Goal: Entertainment & Leisure: Consume media (video, audio)

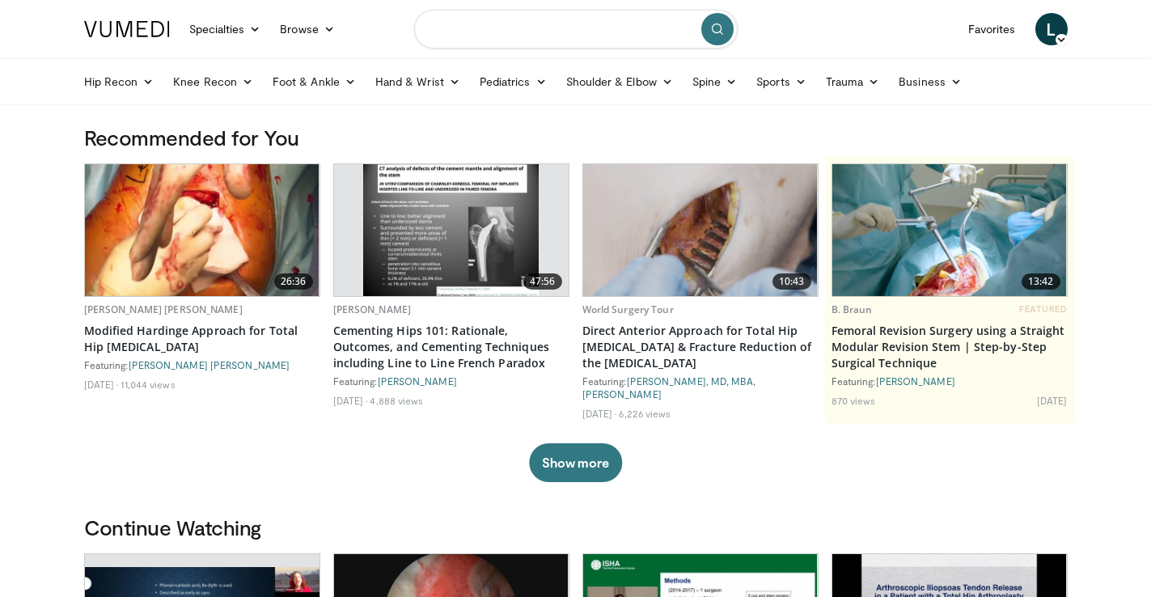
click at [464, 38] on input "Search topics, interventions" at bounding box center [576, 29] width 324 height 39
type input "**********"
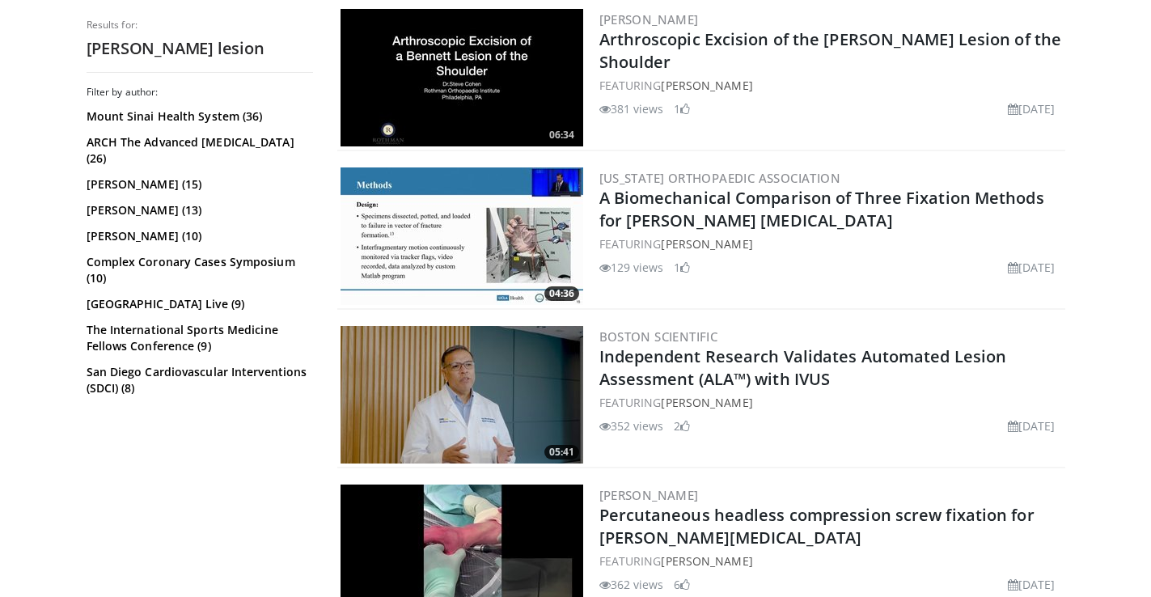
scroll to position [493, 0]
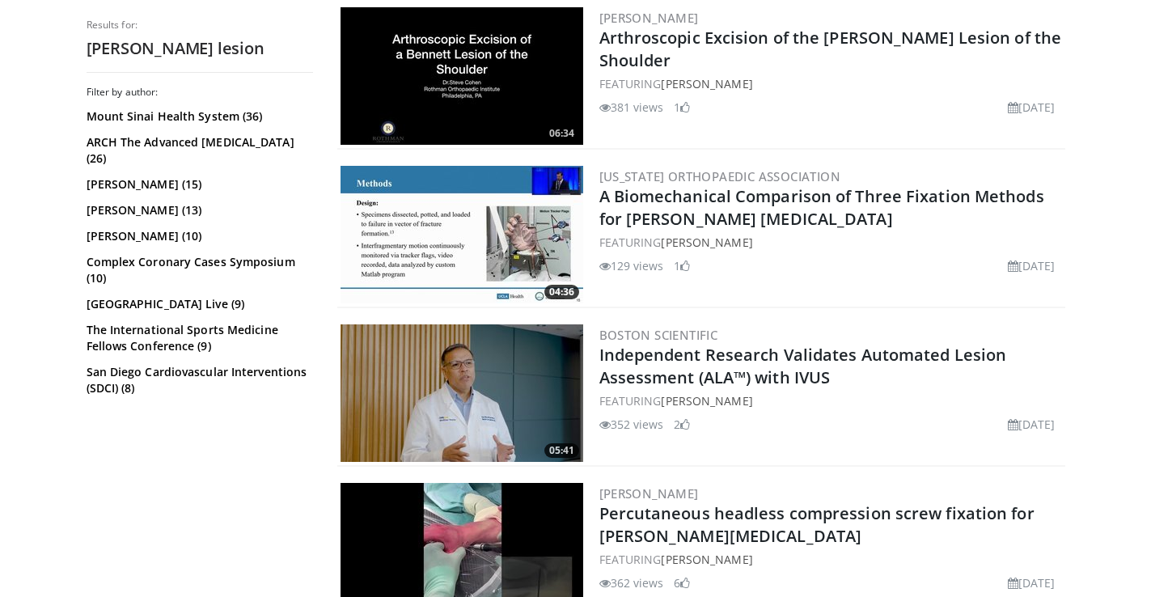
click at [677, 52] on h2 "Arthroscopic Excision of the [PERSON_NAME] Lesion of the Shoulder" at bounding box center [830, 49] width 463 height 45
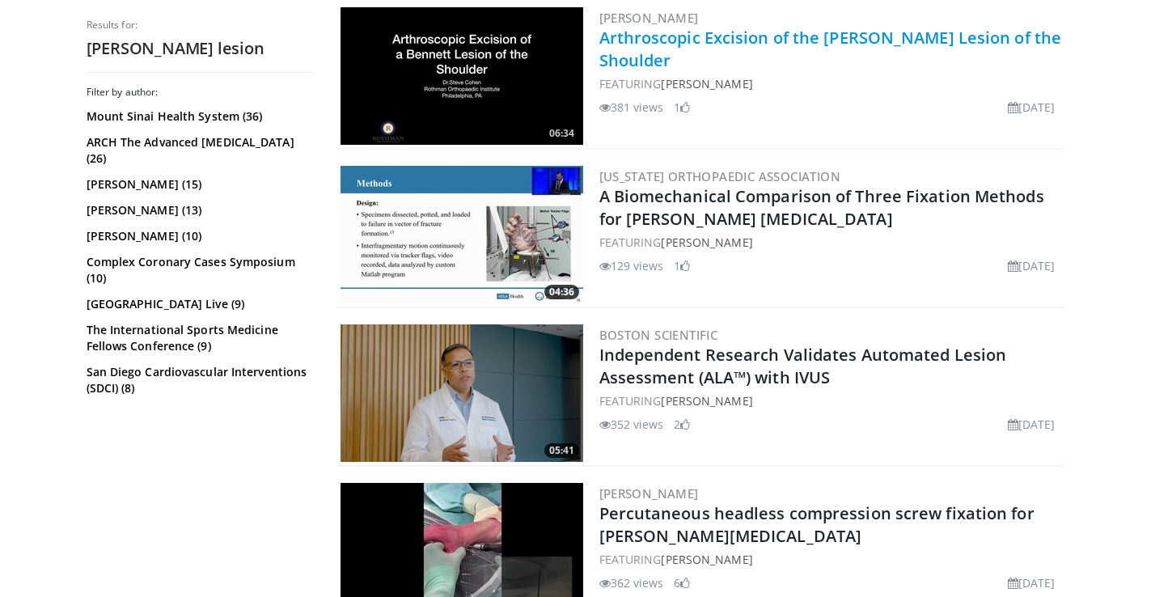
click at [659, 42] on link "Arthroscopic Excision of the [PERSON_NAME] Lesion of the Shoulder" at bounding box center [830, 49] width 463 height 44
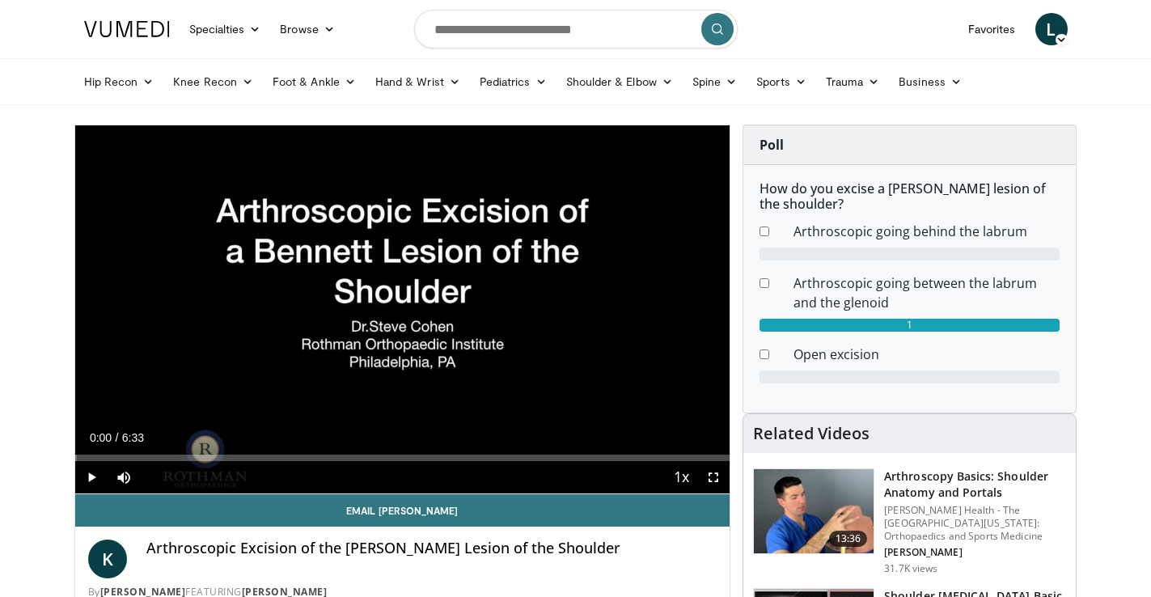
click at [91, 482] on span "Video Player" at bounding box center [91, 477] width 32 height 32
click at [718, 482] on span "Video Player" at bounding box center [713, 477] width 32 height 32
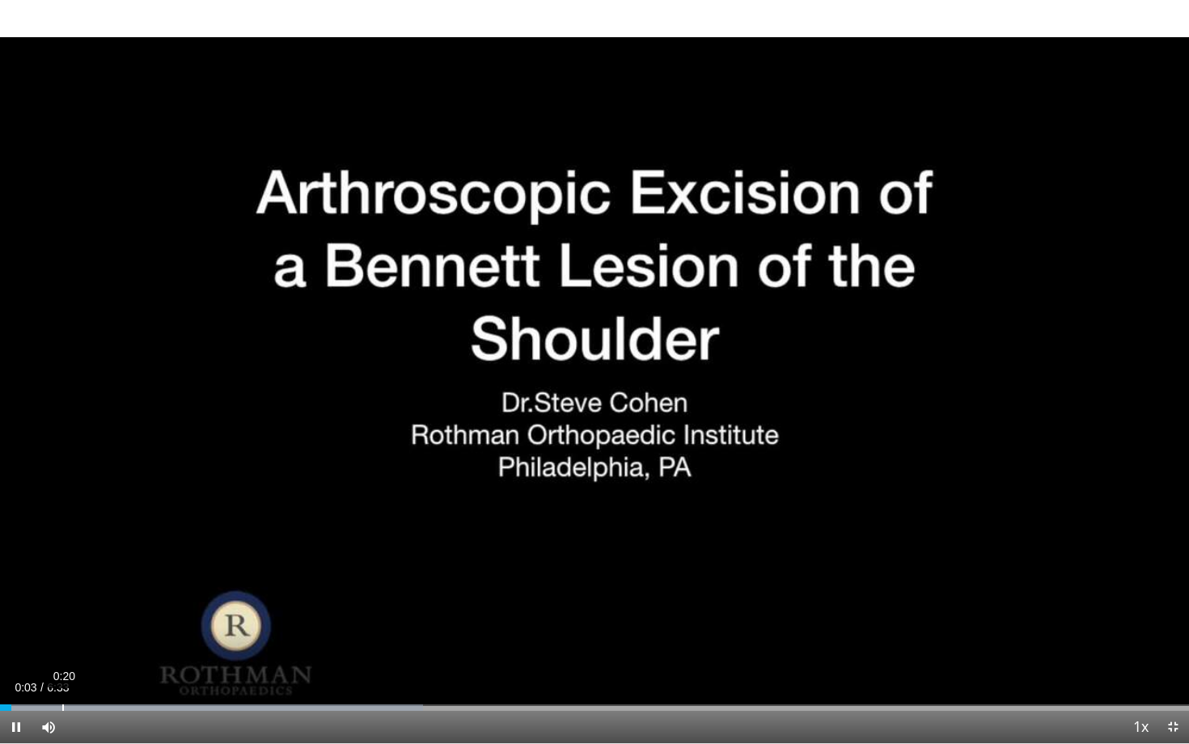
click at [62, 596] on div "Loaded : 35.59% 0:20 0:03" at bounding box center [594, 703] width 1189 height 15
click at [149, 596] on div "Loaded : 53.40% 0:49 0:44" at bounding box center [594, 703] width 1189 height 15
click at [177, 596] on div "Loaded : 55.36% 0:58 0:55" at bounding box center [594, 703] width 1189 height 15
click at [197, 596] on div "Loaded : 58.48% 1:05 0:59" at bounding box center [594, 703] width 1189 height 15
click at [230, 596] on div "1:16" at bounding box center [231, 708] width 2 height 6
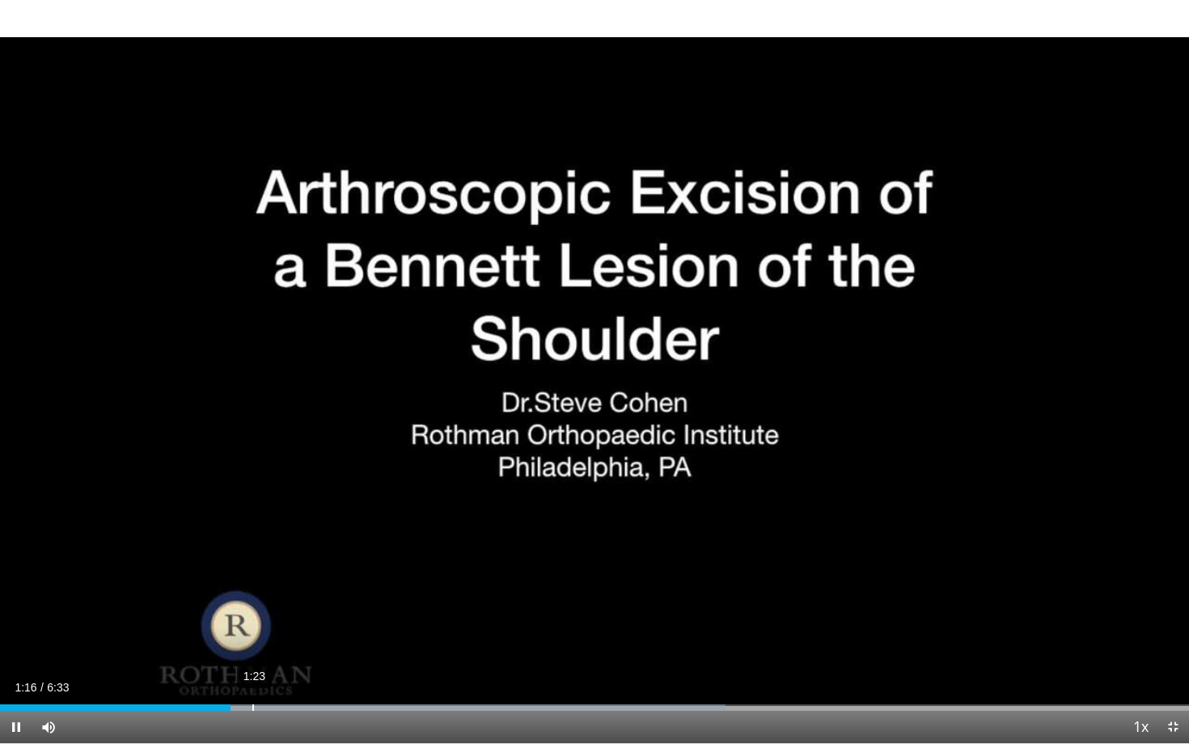
click at [252, 596] on div "1:23" at bounding box center [253, 708] width 2 height 6
click at [286, 596] on div "Progress Bar" at bounding box center [432, 708] width 588 height 6
click at [306, 596] on div "Loaded : 63.57% 1:40 1:34" at bounding box center [594, 703] width 1189 height 15
click at [326, 596] on div "1:47" at bounding box center [327, 708] width 2 height 6
click at [355, 596] on div "Loaded : 65.36% 1:57 1:50" at bounding box center [594, 703] width 1189 height 15
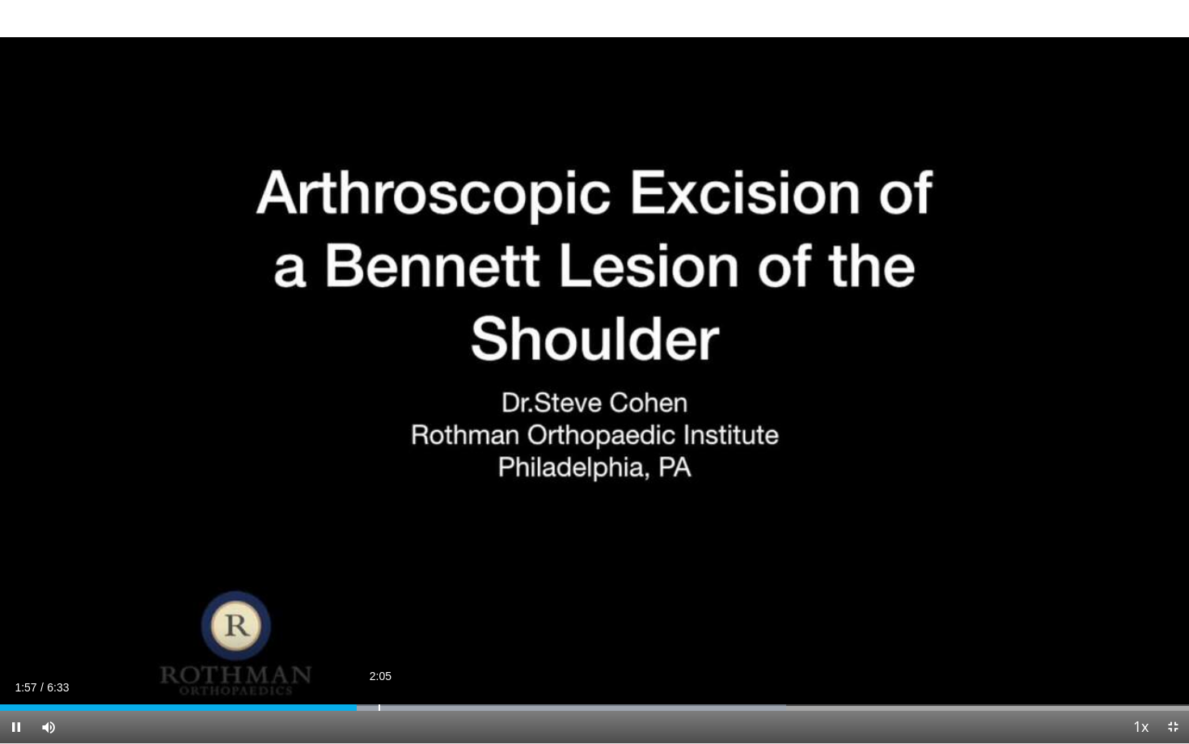
click at [379, 596] on div "Loaded : 66.11% 2:05 1:57" at bounding box center [594, 703] width 1189 height 15
click at [417, 596] on div "Loaded : 68.66% 2:17 2:05" at bounding box center [594, 703] width 1189 height 15
click at [467, 596] on div "Loaded : 69.20% 2:34 2:18" at bounding box center [594, 703] width 1189 height 15
click at [542, 596] on div "Loaded : 71.20% 2:59 2:40" at bounding box center [594, 703] width 1189 height 15
click at [602, 596] on div "Loaded : 74.53% 3:19 3:04" at bounding box center [594, 703] width 1189 height 15
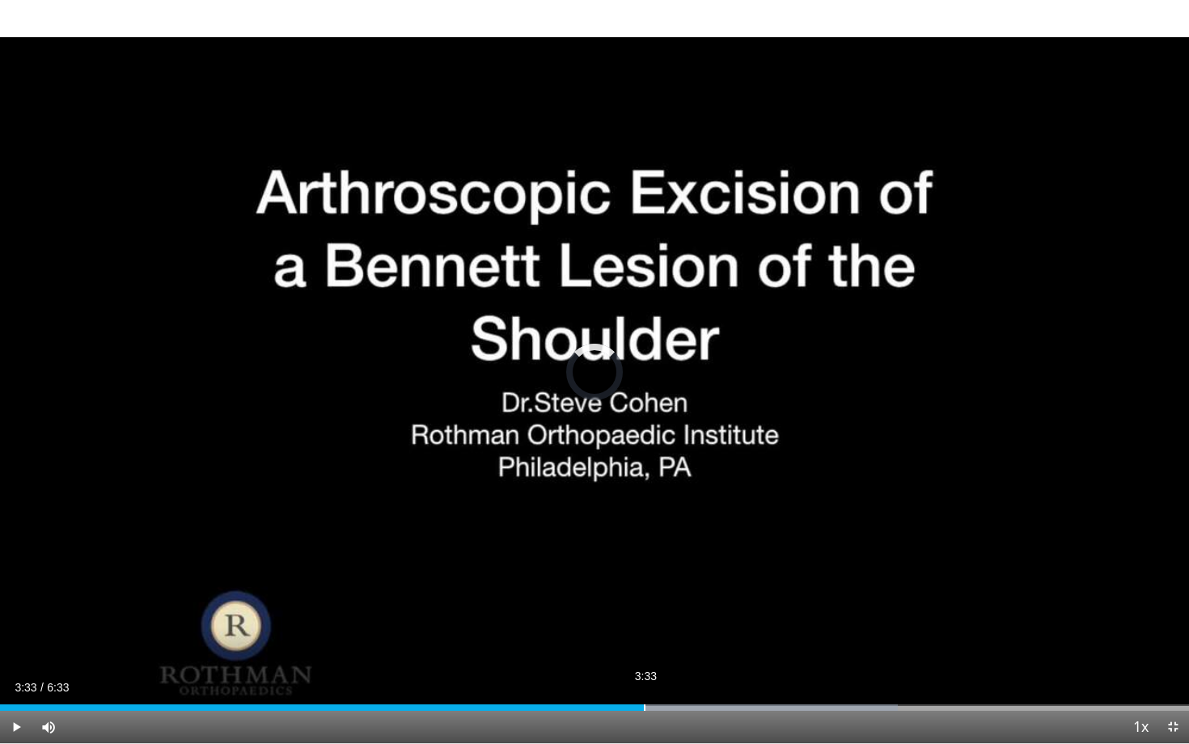
click at [644, 596] on div "Loaded : 75.54% 3:33 3:21" at bounding box center [594, 703] width 1189 height 15
click at [680, 596] on div "Loaded : 76.29% 3:45 3:33" at bounding box center [594, 703] width 1189 height 15
click at [714, 596] on div "Loaded : 78.83% 3:56 3:47" at bounding box center [594, 703] width 1189 height 15
click at [748, 596] on div "4:07" at bounding box center [749, 708] width 2 height 6
click at [783, 596] on div "Loaded : 80.52% 4:18 4:12" at bounding box center [594, 703] width 1189 height 15
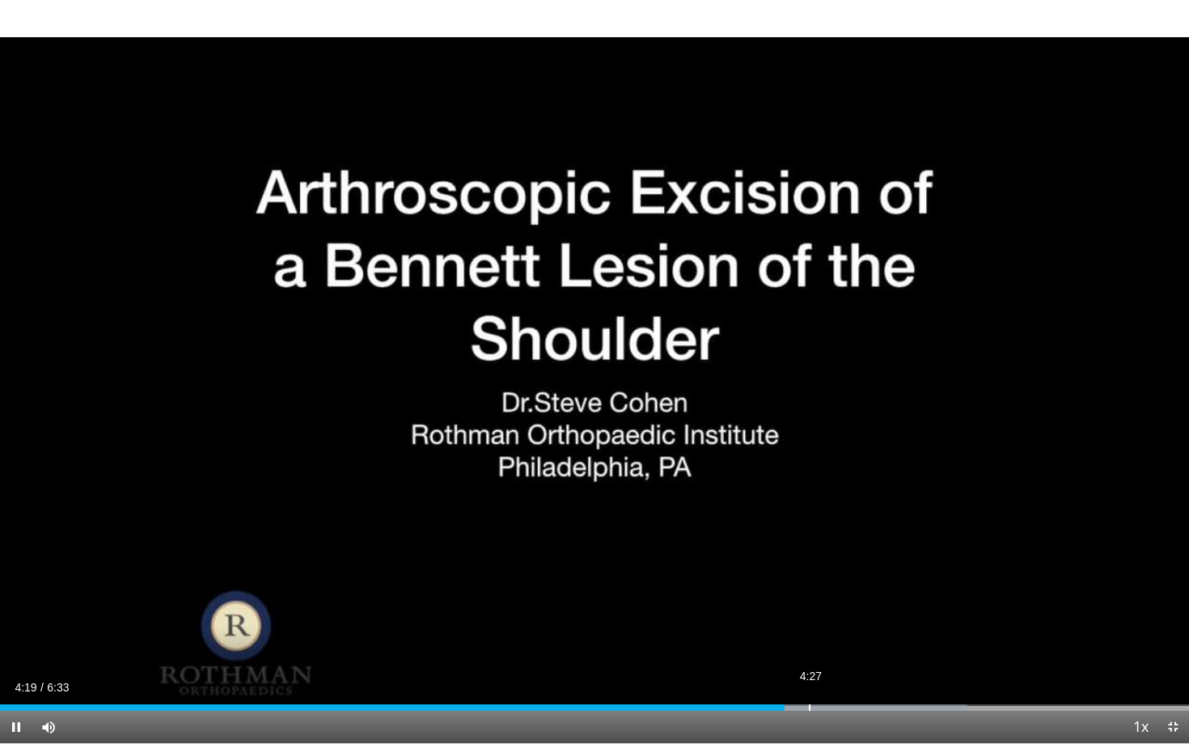
click at [810, 596] on div "Loaded : 81.37% 4:27 4:19" at bounding box center [594, 703] width 1189 height 15
click at [883, 596] on div "4:52" at bounding box center [884, 708] width 2 height 6
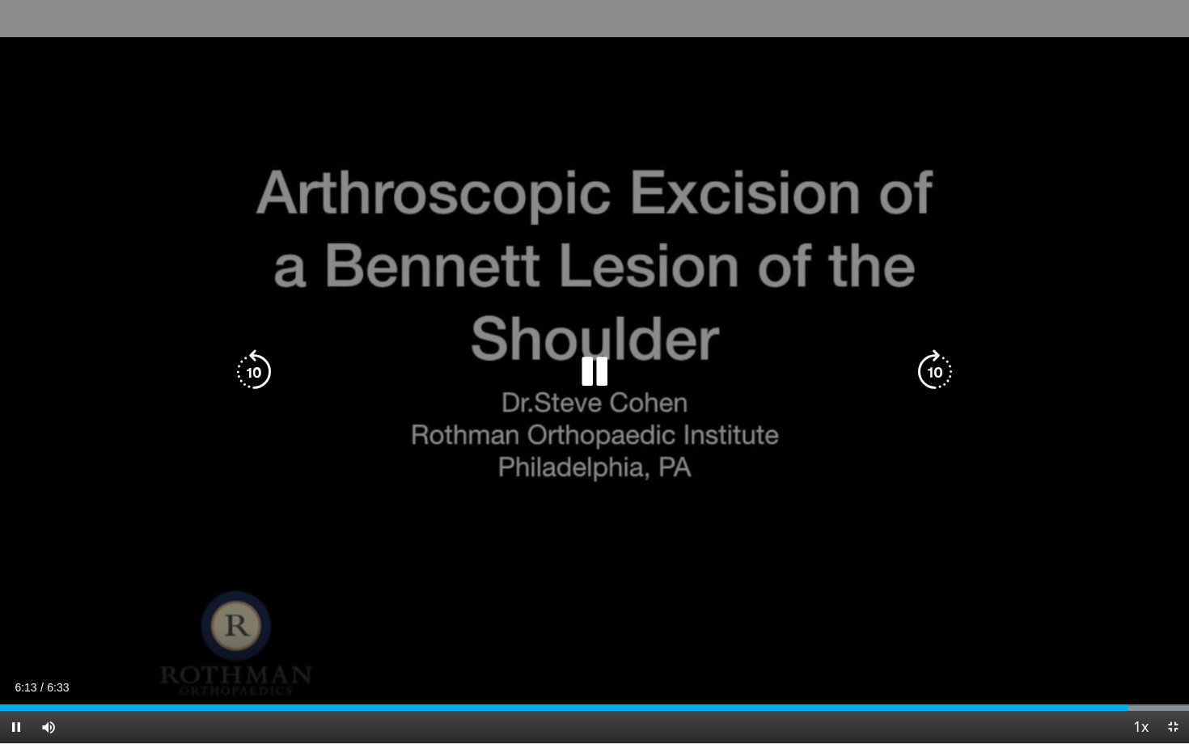
click at [260, 371] on icon "Video Player" at bounding box center [253, 371] width 45 height 45
click at [260, 369] on icon "Video Player" at bounding box center [253, 371] width 45 height 45
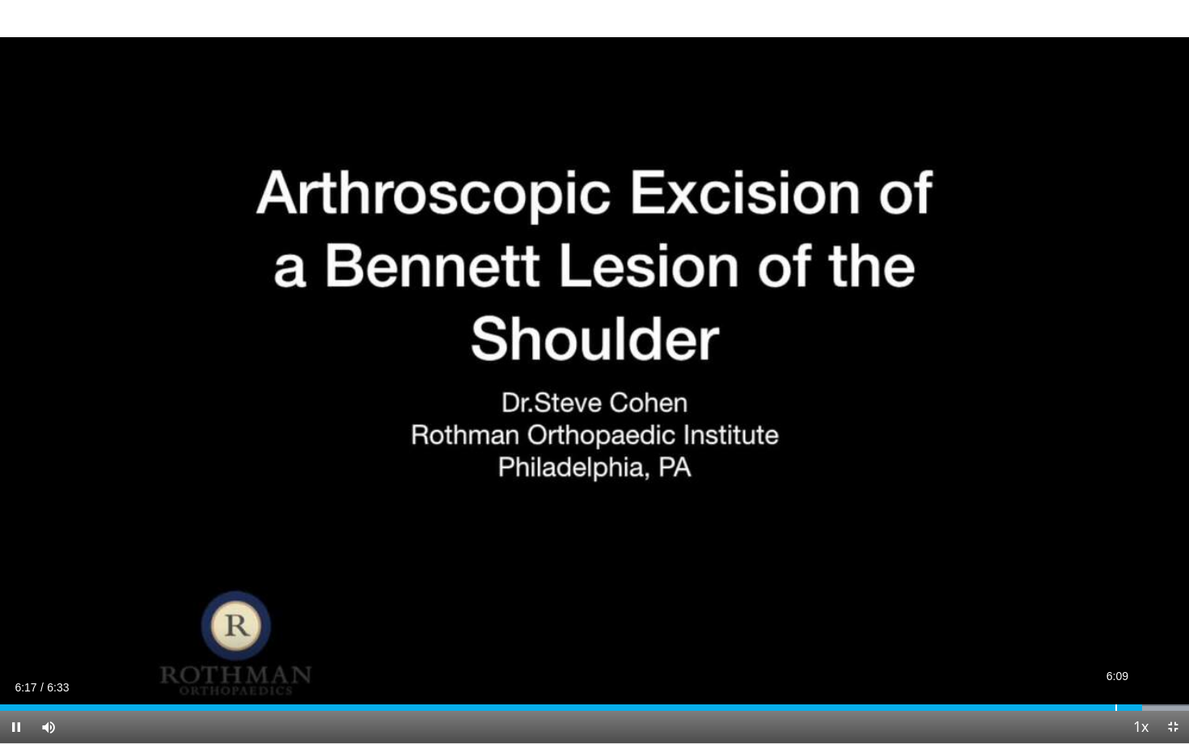
click at [1116, 596] on div "6:09" at bounding box center [1117, 708] width 2 height 6
click at [1068, 596] on div "6:09" at bounding box center [534, 708] width 1068 height 6
click at [1022, 596] on div "5:38" at bounding box center [1023, 708] width 2 height 6
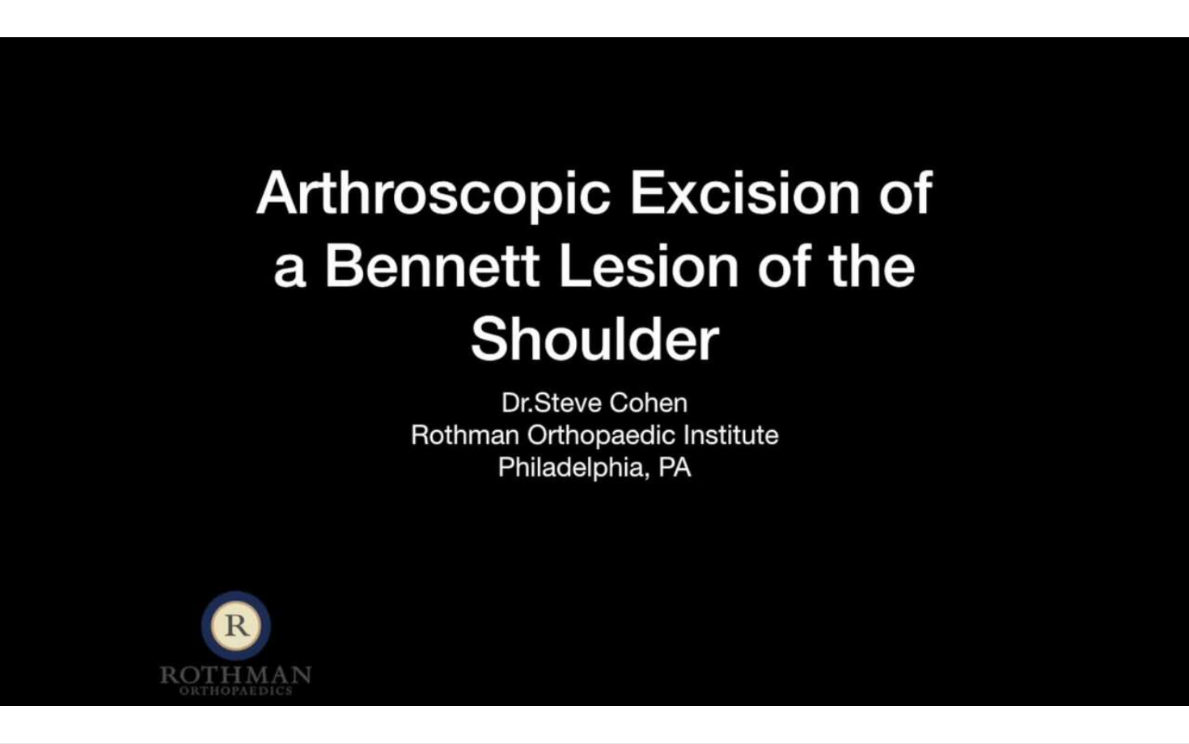
click at [981, 596] on div "30 seconds Tap to unmute" at bounding box center [594, 371] width 1189 height 743
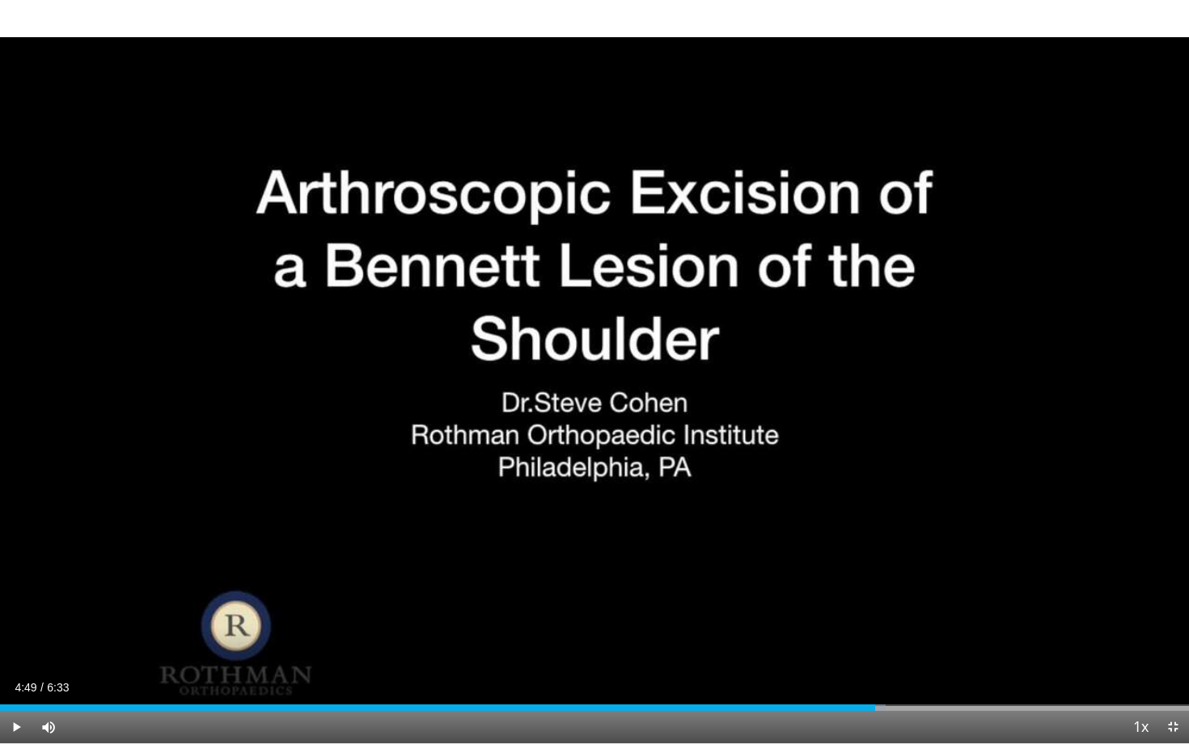
click at [11, 596] on span "Video Player" at bounding box center [16, 727] width 32 height 32
click at [14, 596] on span "Video Player" at bounding box center [16, 727] width 32 height 32
click at [1150, 596] on span "Video Player" at bounding box center [1173, 727] width 32 height 32
